Goal: Transaction & Acquisition: Purchase product/service

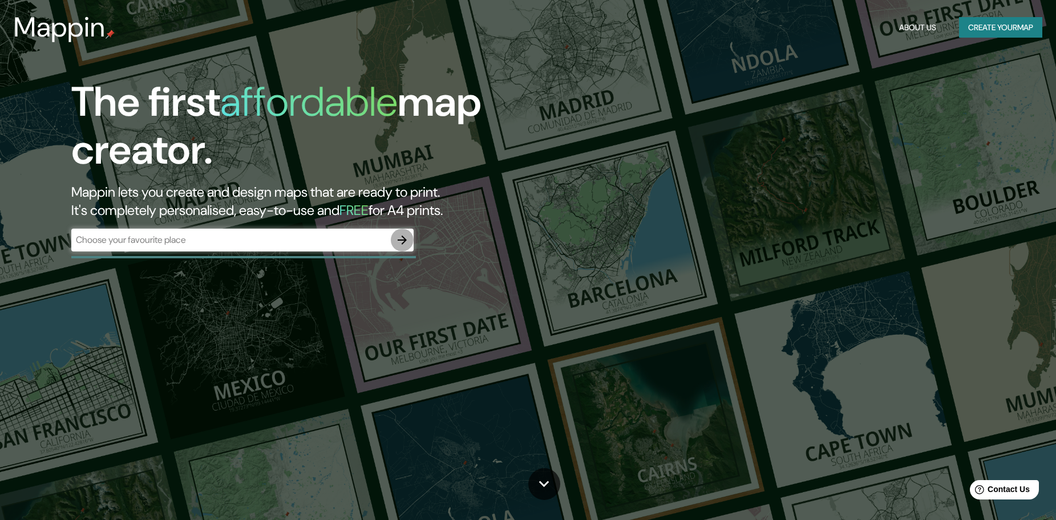
click at [399, 249] on button "button" at bounding box center [402, 240] width 23 height 23
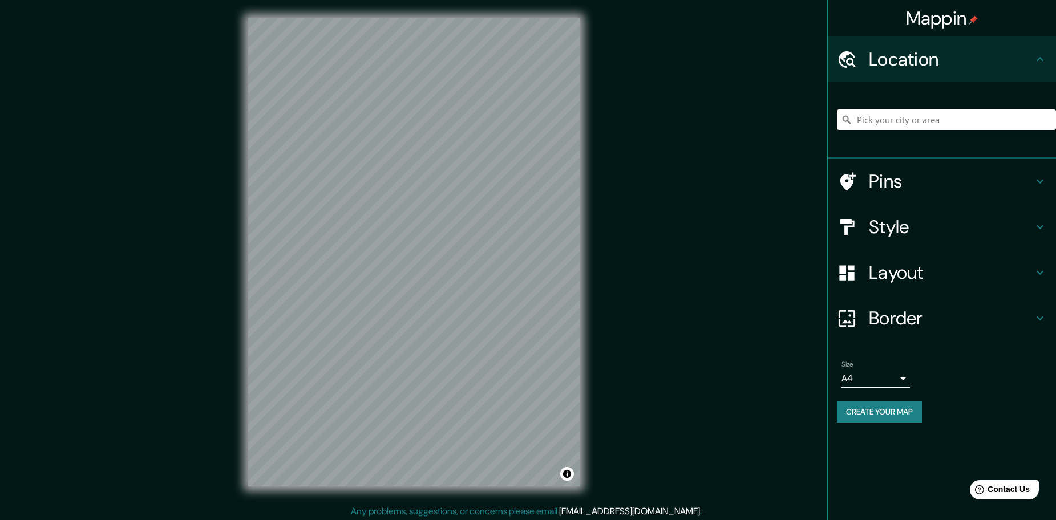
click at [897, 127] on input "Pick your city or area" at bounding box center [946, 120] width 219 height 21
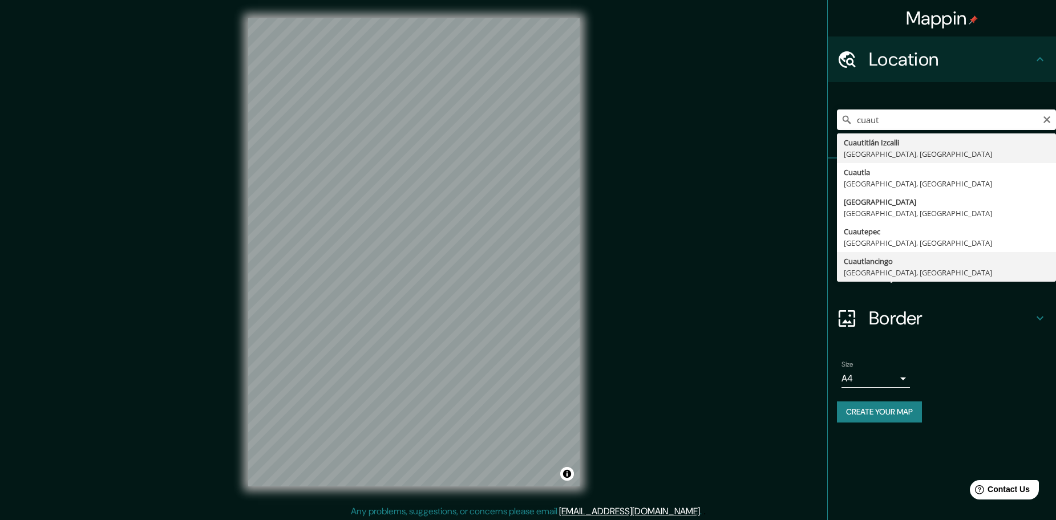
type input "Cuautlancingo, [GEOGRAPHIC_DATA], [GEOGRAPHIC_DATA]"
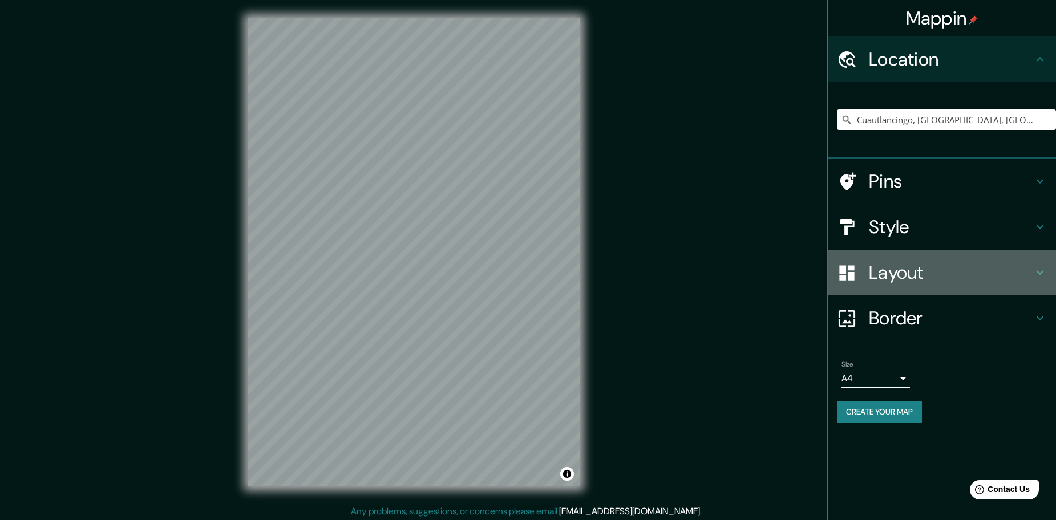
click at [1026, 271] on h4 "Layout" at bounding box center [951, 272] width 164 height 23
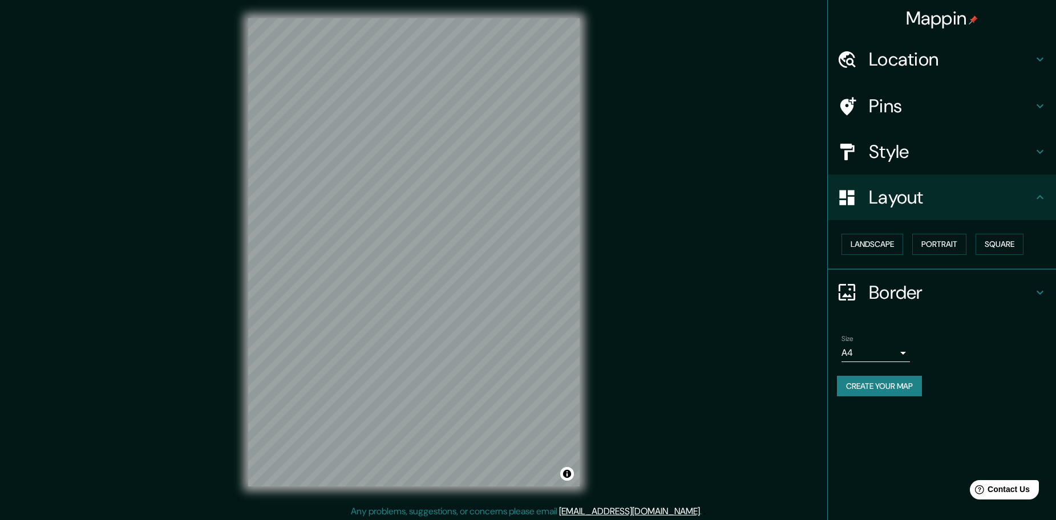
click at [942, 289] on h4 "Border" at bounding box center [951, 292] width 164 height 23
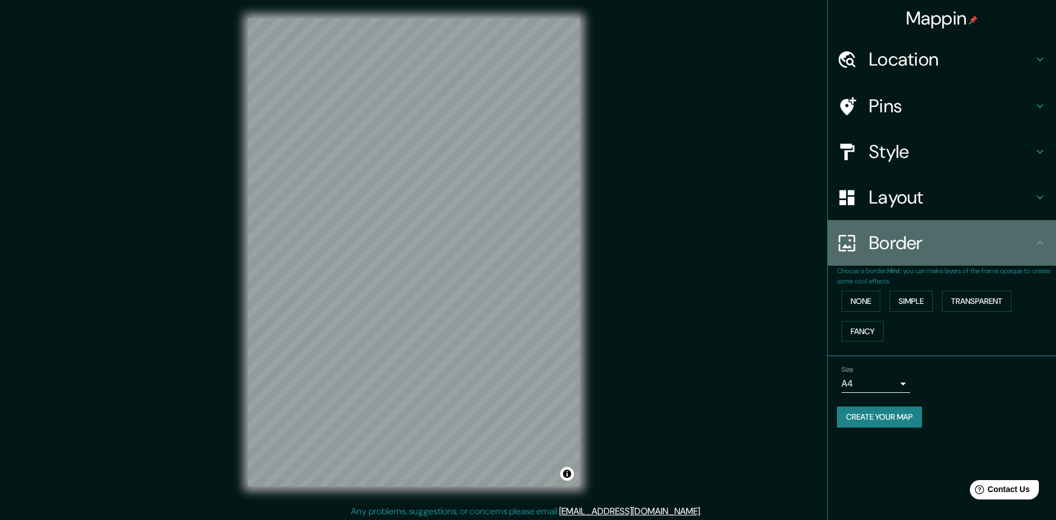
click at [915, 252] on h4 "Border" at bounding box center [951, 243] width 164 height 23
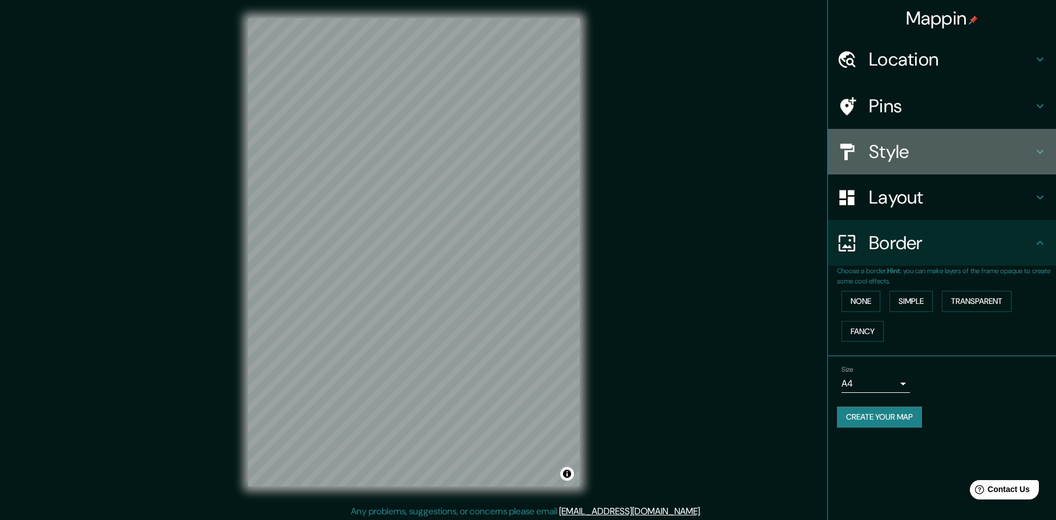
click at [914, 157] on h4 "Style" at bounding box center [951, 151] width 164 height 23
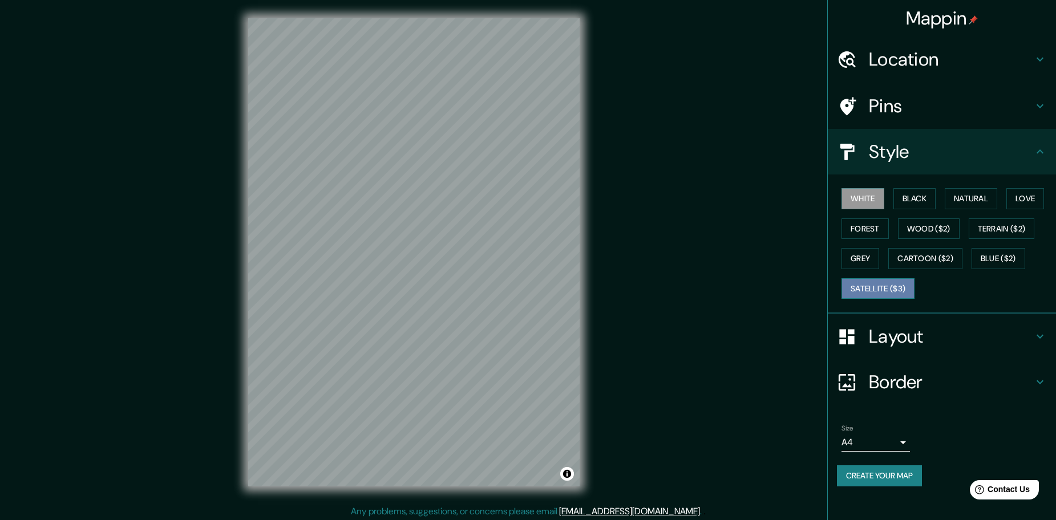
click at [894, 291] on button "Satellite ($3)" at bounding box center [877, 288] width 73 height 21
click at [1021, 200] on button "Love" at bounding box center [1025, 198] width 38 height 21
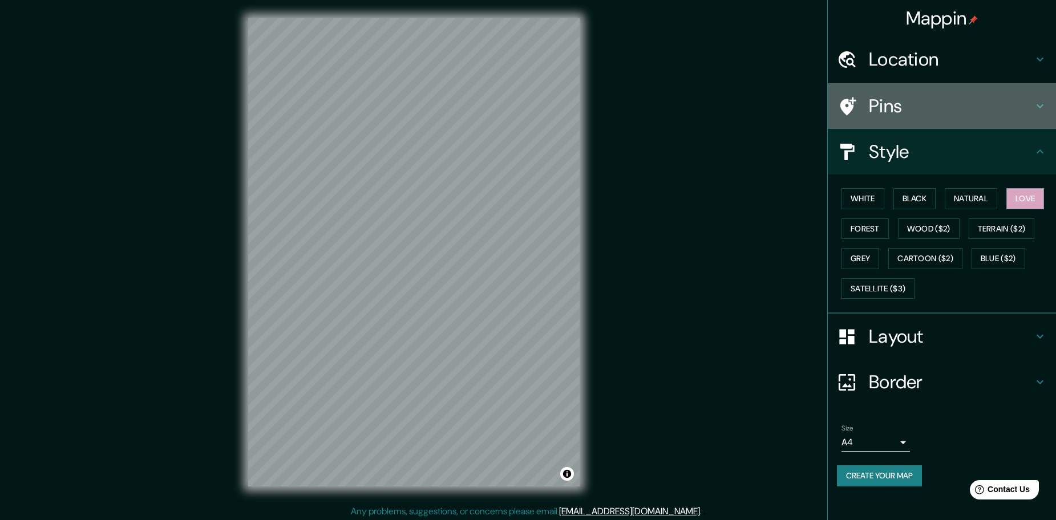
click at [899, 110] on h4 "Pins" at bounding box center [951, 106] width 164 height 23
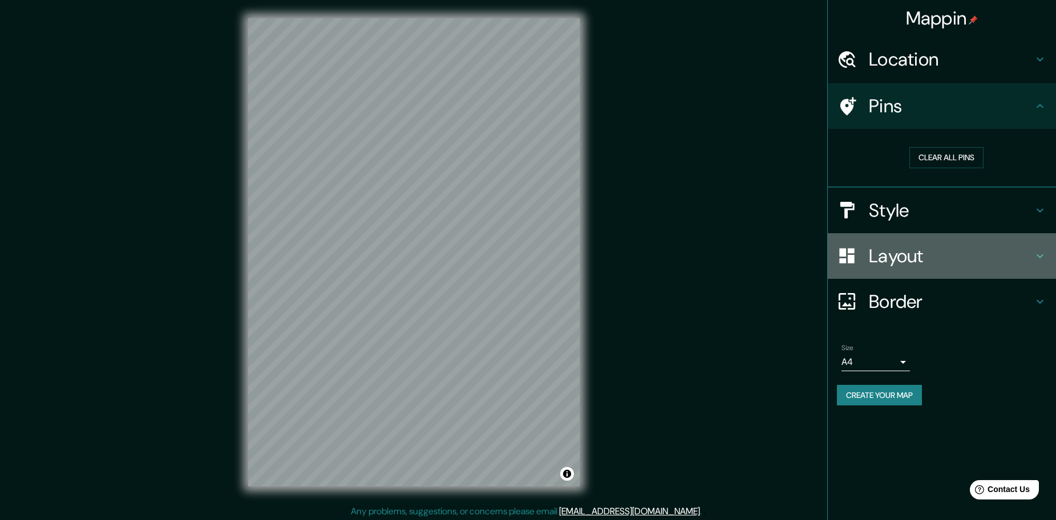
click at [893, 261] on h4 "Layout" at bounding box center [951, 256] width 164 height 23
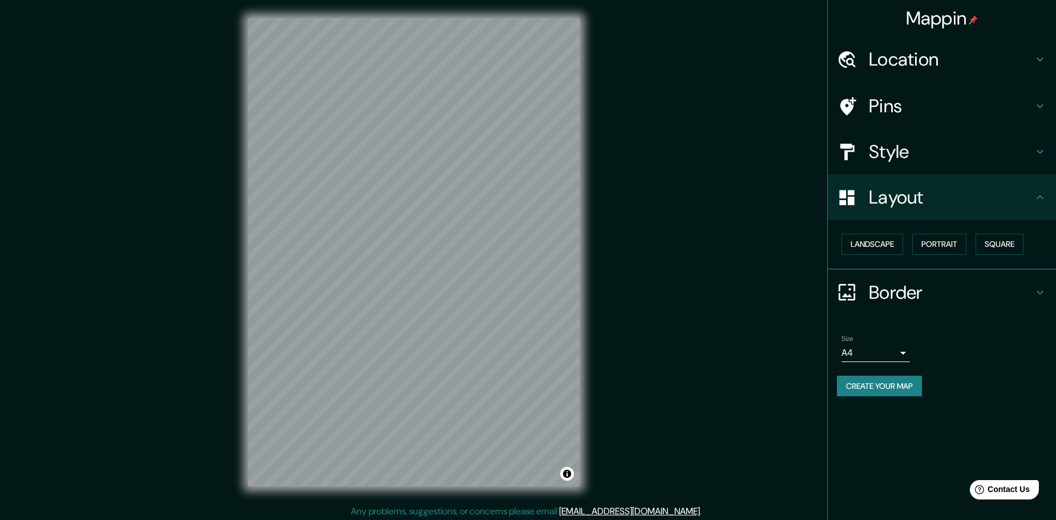
drag, startPoint x: 904, startPoint y: 198, endPoint x: 899, endPoint y: 289, distance: 90.8
click at [899, 289] on ul "Location Cuautlancingo, [GEOGRAPHIC_DATA], [GEOGRAPHIC_DATA] Pins Style Layout …" at bounding box center [942, 224] width 228 height 374
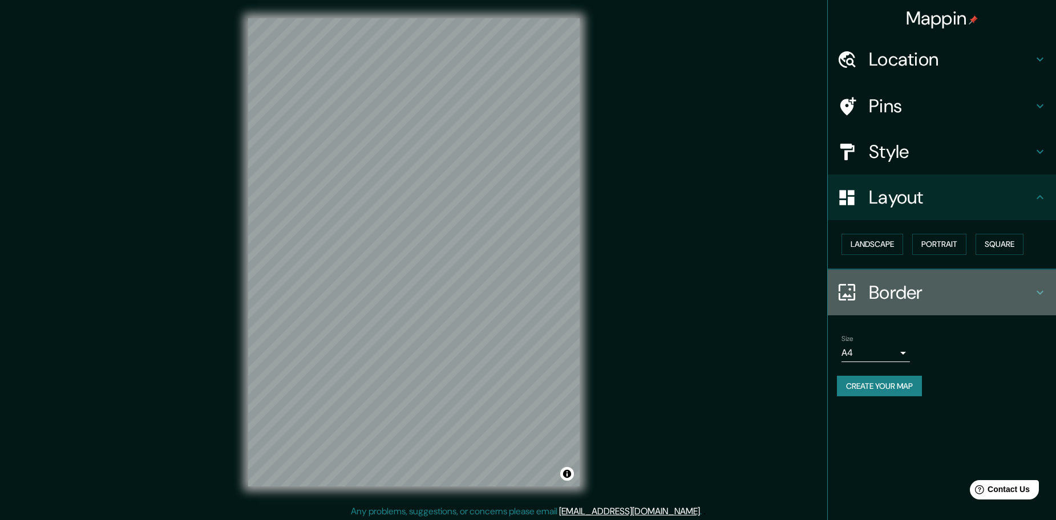
click at [899, 289] on h4 "Border" at bounding box center [951, 292] width 164 height 23
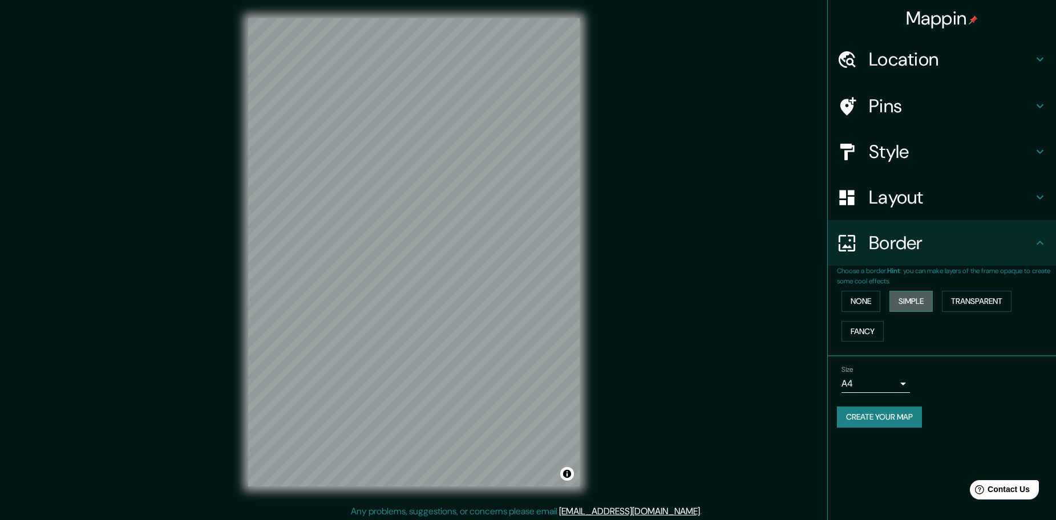
click at [909, 301] on button "Simple" at bounding box center [910, 301] width 43 height 21
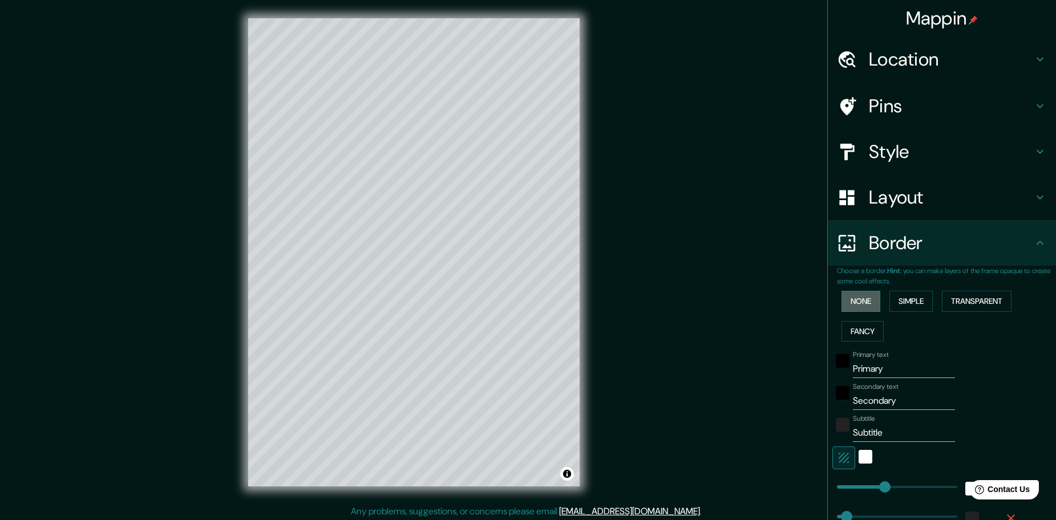
click at [868, 300] on button "None" at bounding box center [860, 301] width 39 height 21
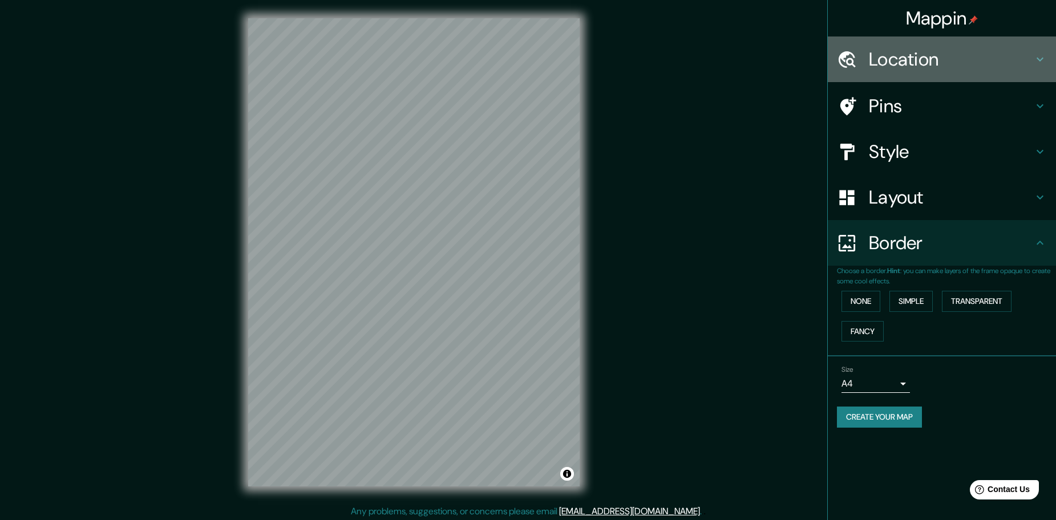
click at [879, 64] on h4 "Location" at bounding box center [951, 59] width 164 height 23
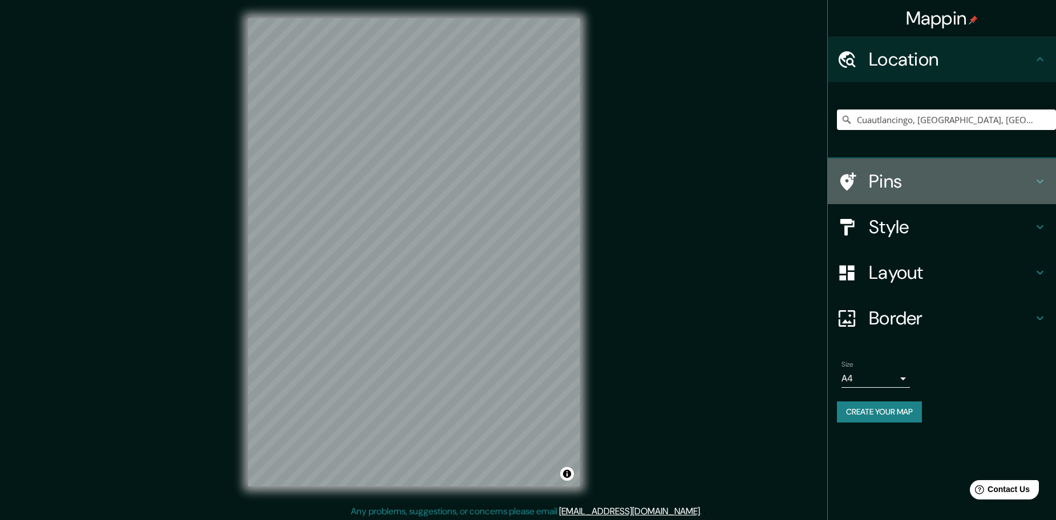
click at [885, 171] on h4 "Pins" at bounding box center [951, 181] width 164 height 23
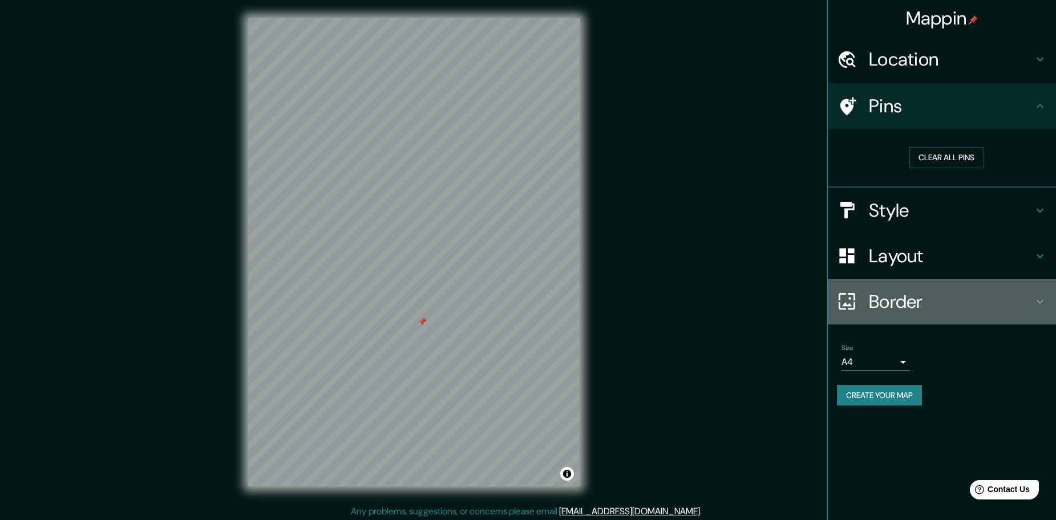
click at [897, 294] on h4 "Border" at bounding box center [951, 301] width 164 height 23
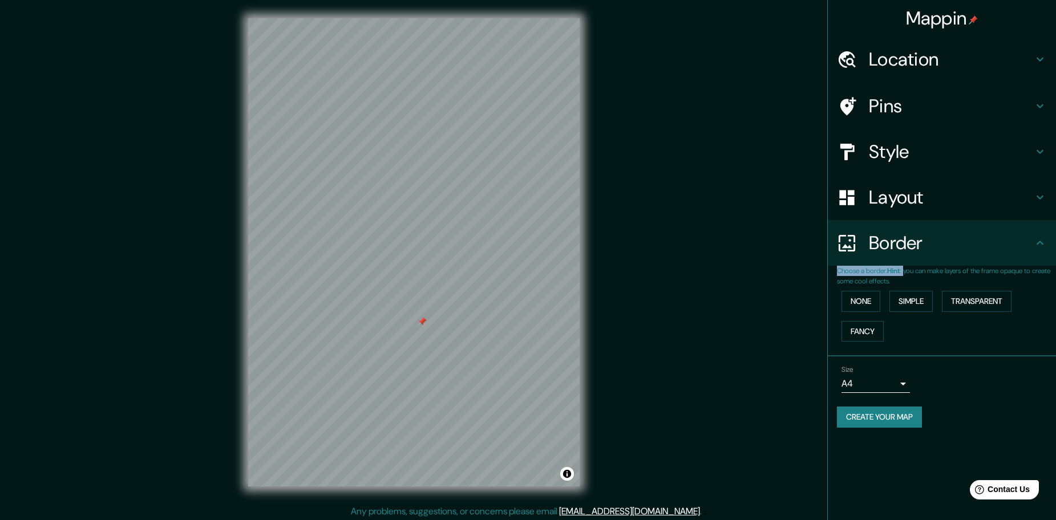
drag, startPoint x: 905, startPoint y: 267, endPoint x: 901, endPoint y: 216, distance: 52.0
click at [901, 216] on ul "Location Cuautlancingo, [GEOGRAPHIC_DATA], [GEOGRAPHIC_DATA] Pins Style Layout …" at bounding box center [942, 239] width 228 height 405
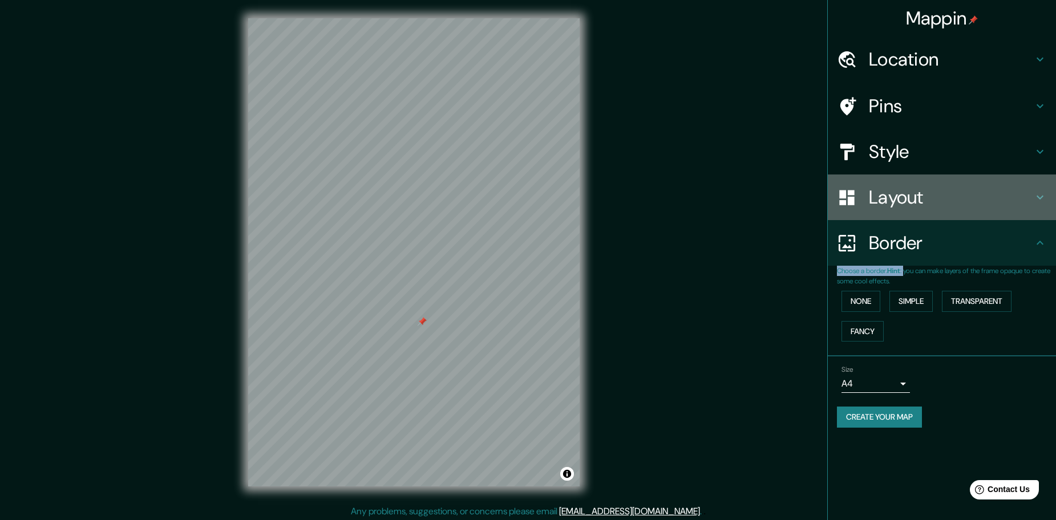
click at [984, 183] on div "Layout" at bounding box center [942, 198] width 228 height 46
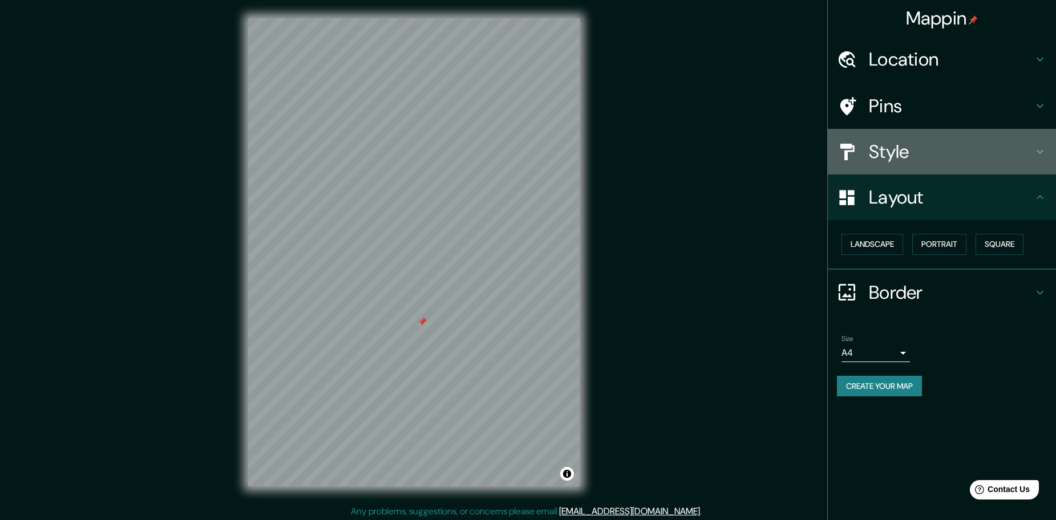
click at [886, 159] on h4 "Style" at bounding box center [951, 151] width 164 height 23
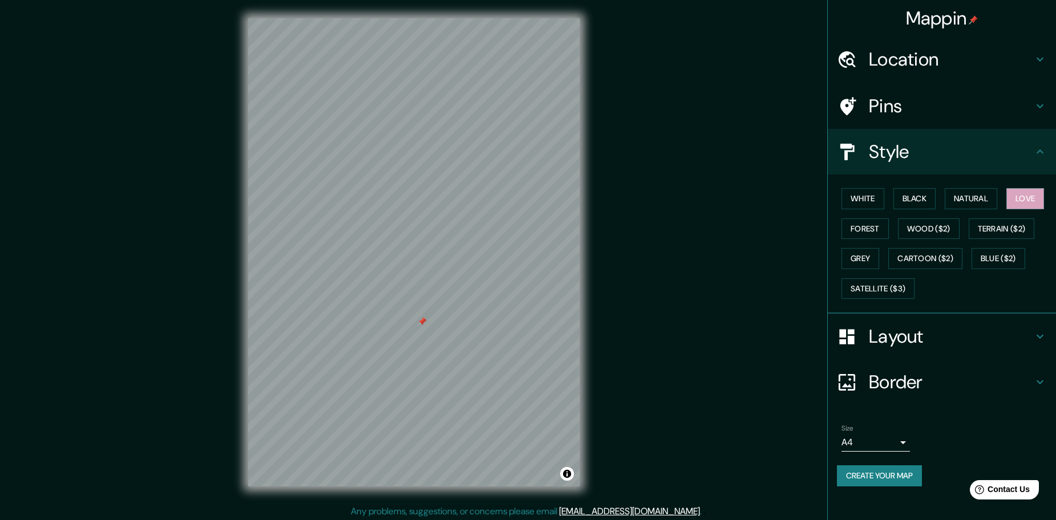
click at [881, 118] on div "Pins" at bounding box center [942, 106] width 228 height 46
